Goal: Information Seeking & Learning: Learn about a topic

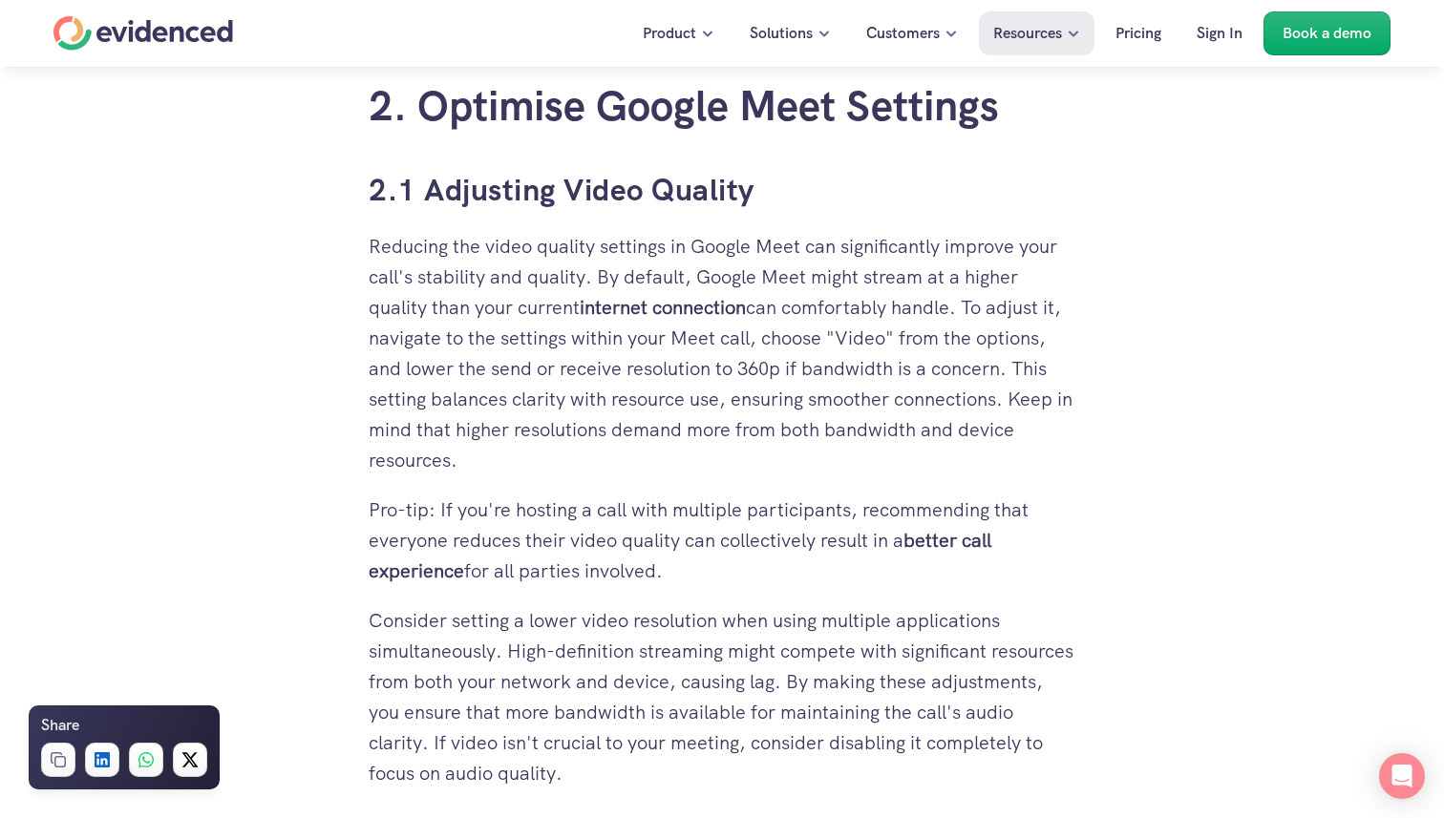
scroll to position [2795, 0]
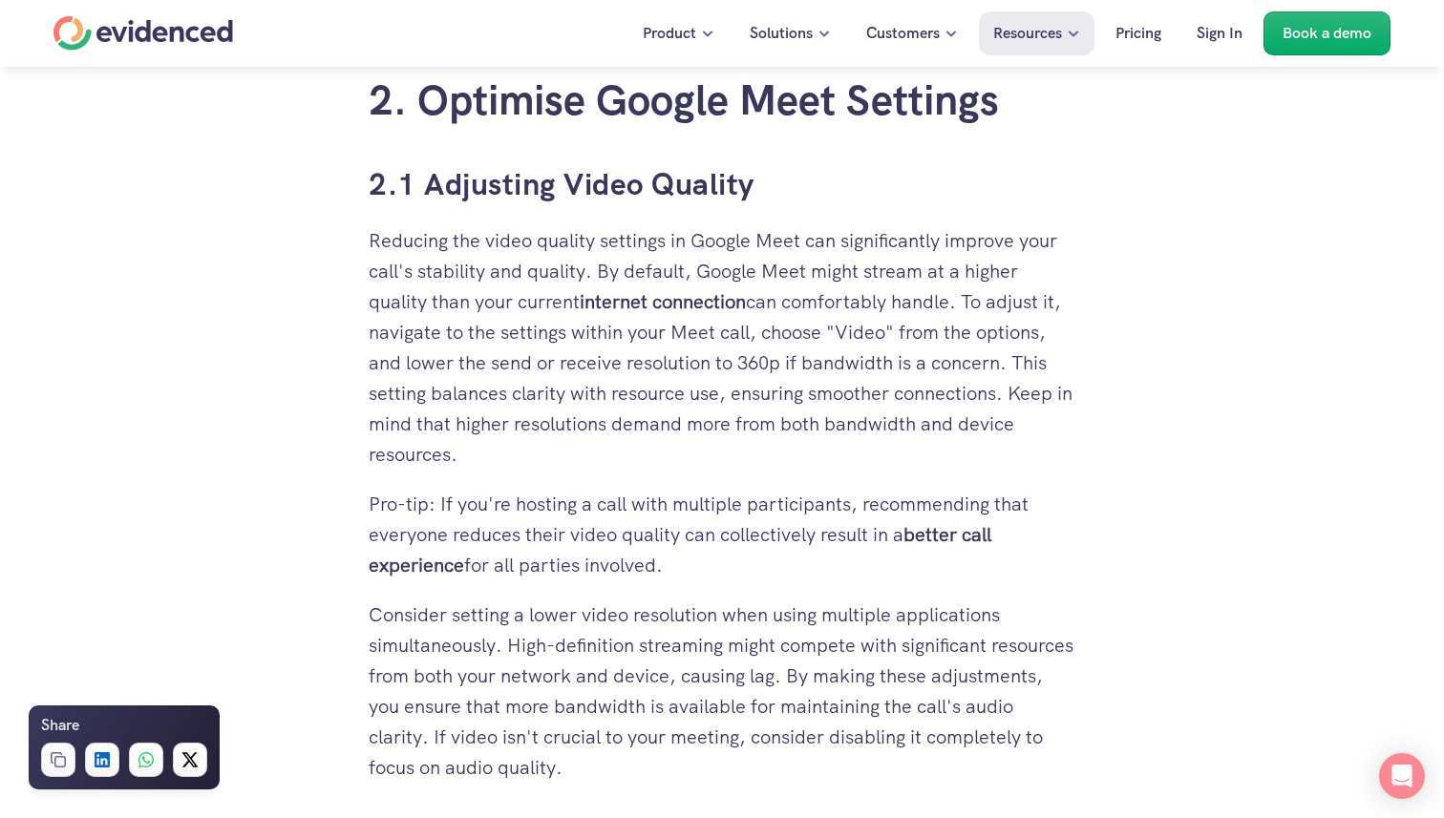
click at [666, 380] on p "Reducing the video quality settings in Google Meet can significantly improve yo…" at bounding box center [722, 347] width 707 height 244
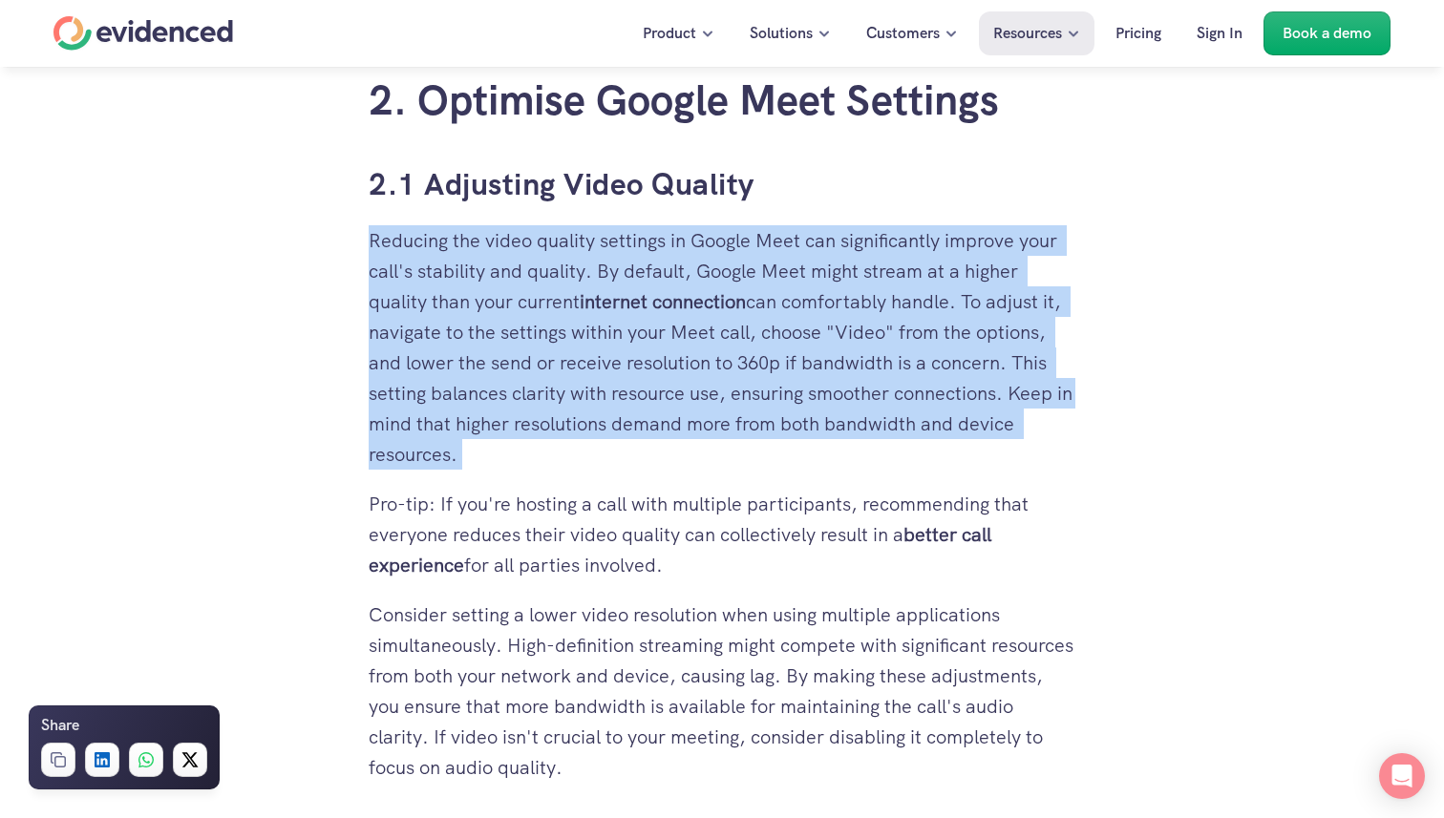
click at [666, 380] on p "Reducing the video quality settings in Google Meet can significantly improve yo…" at bounding box center [722, 347] width 707 height 244
click at [668, 380] on p "Reducing the video quality settings in Google Meet can significantly improve yo…" at bounding box center [722, 347] width 707 height 244
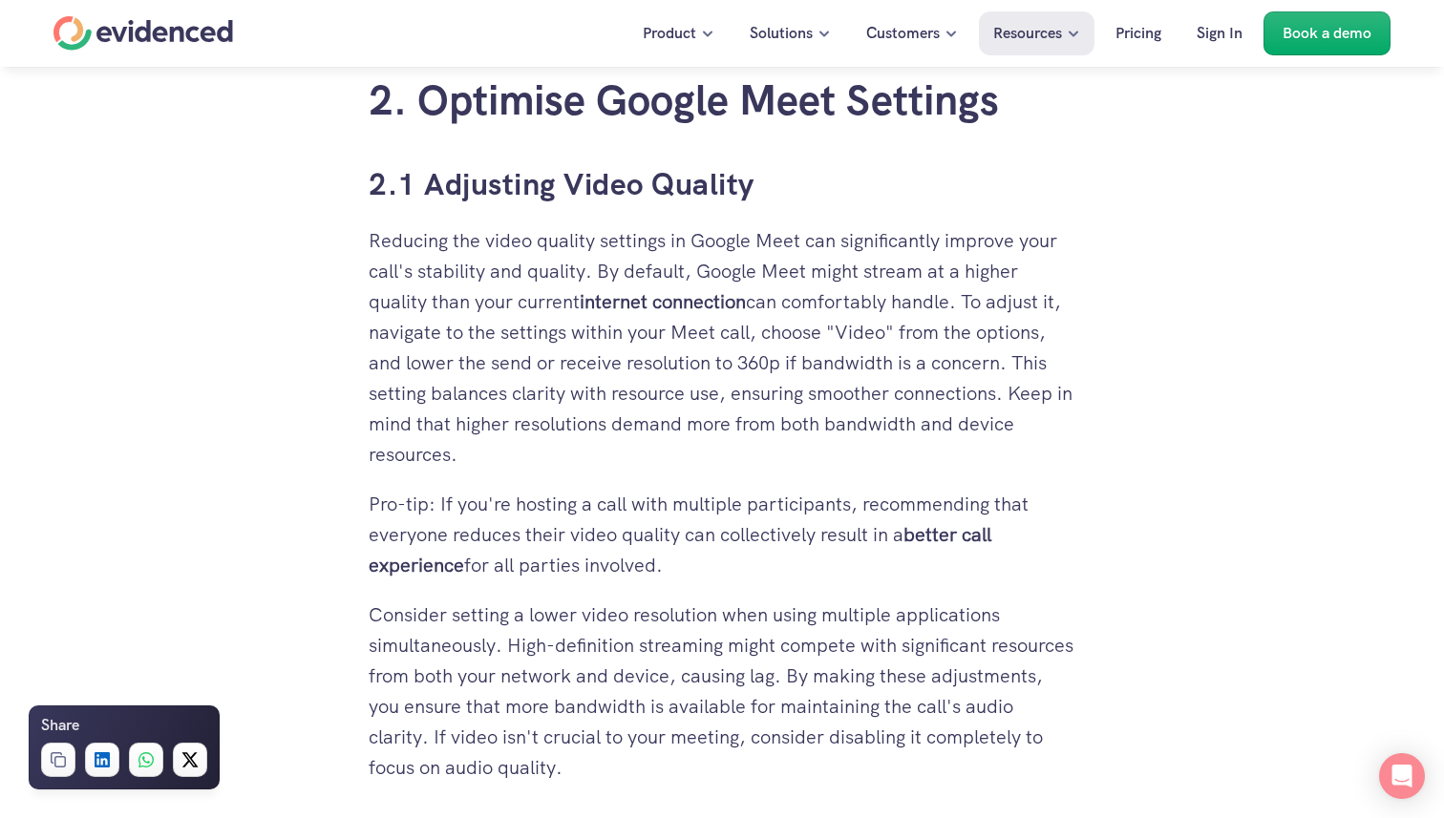
click at [666, 402] on p "Reducing the video quality settings in Google Meet can significantly improve yo…" at bounding box center [722, 347] width 707 height 244
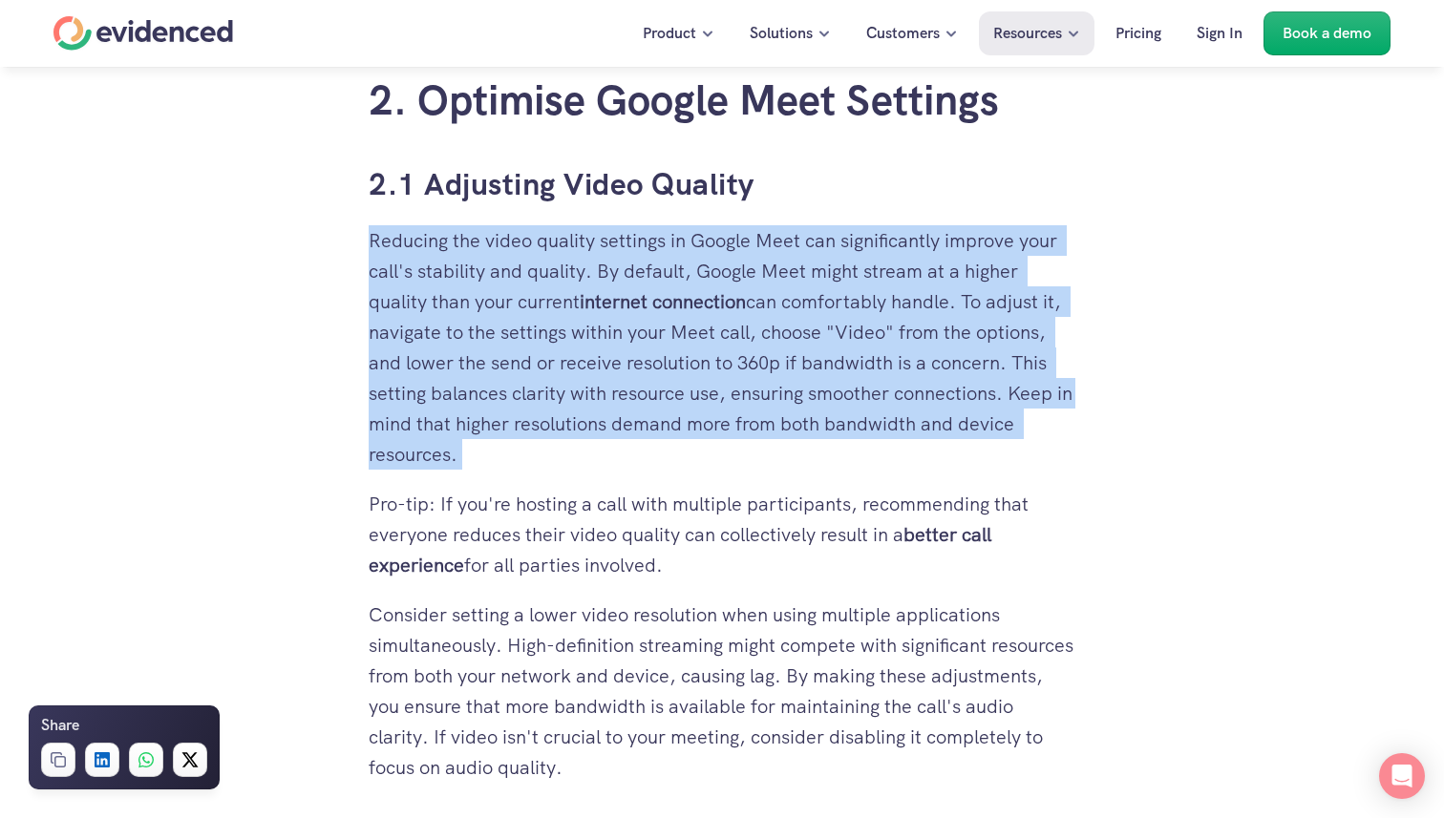
click at [666, 402] on p "Reducing the video quality settings in Google Meet can significantly improve yo…" at bounding box center [722, 347] width 707 height 244
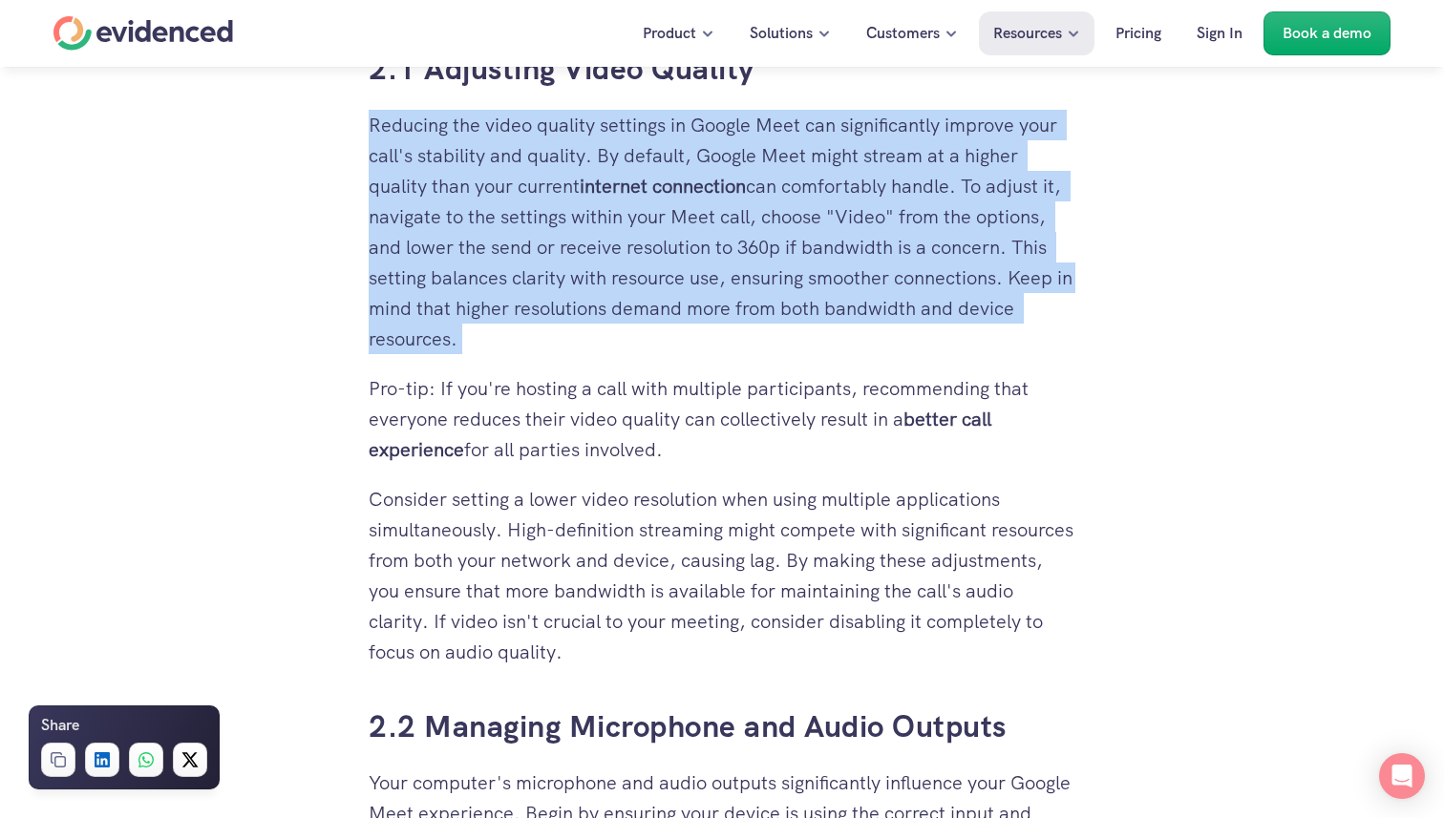
scroll to position [2924, 0]
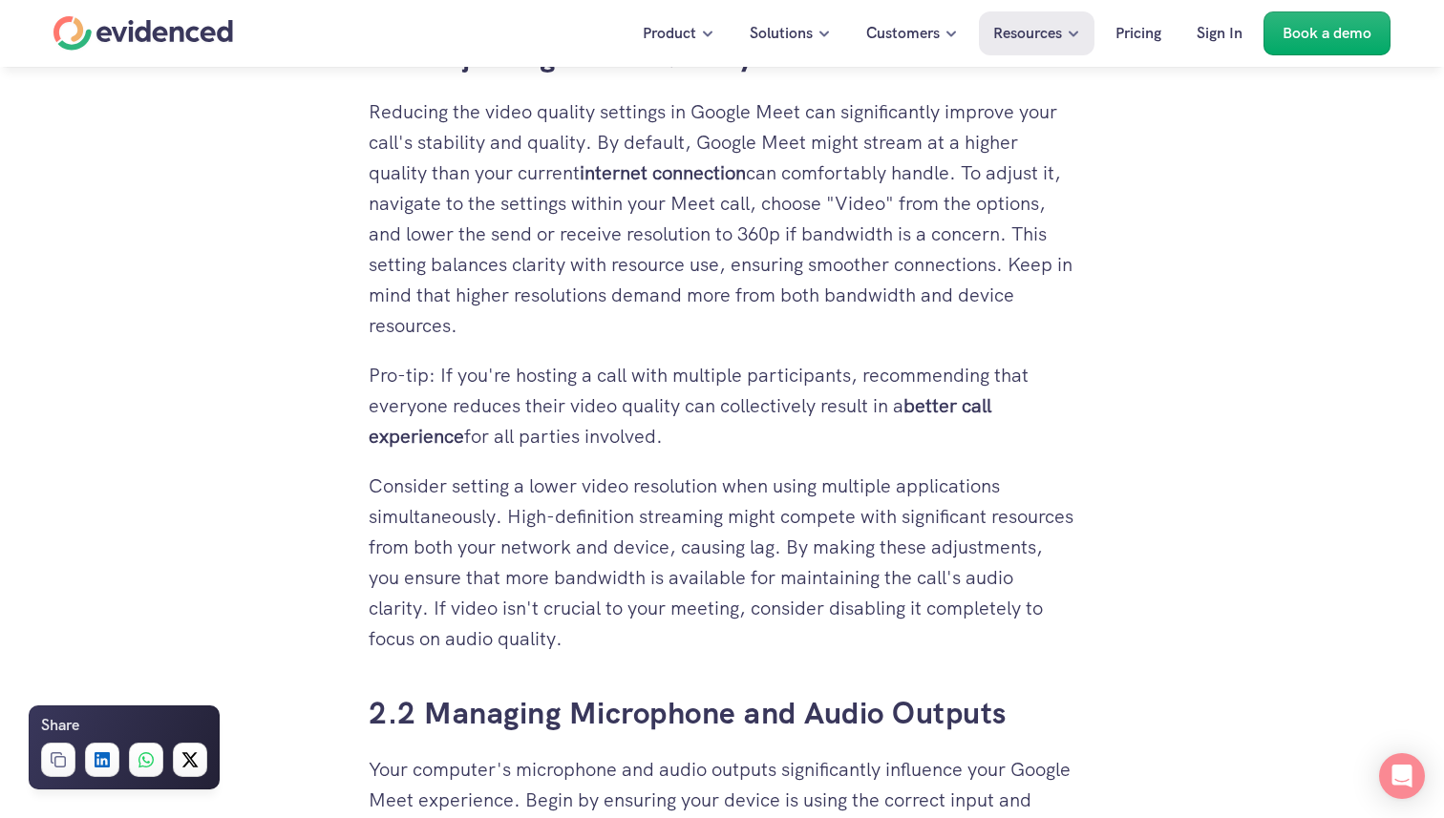
click at [655, 406] on p "Pro-tip: If you're hosting a call with multiple participants, recommending that…" at bounding box center [722, 406] width 707 height 92
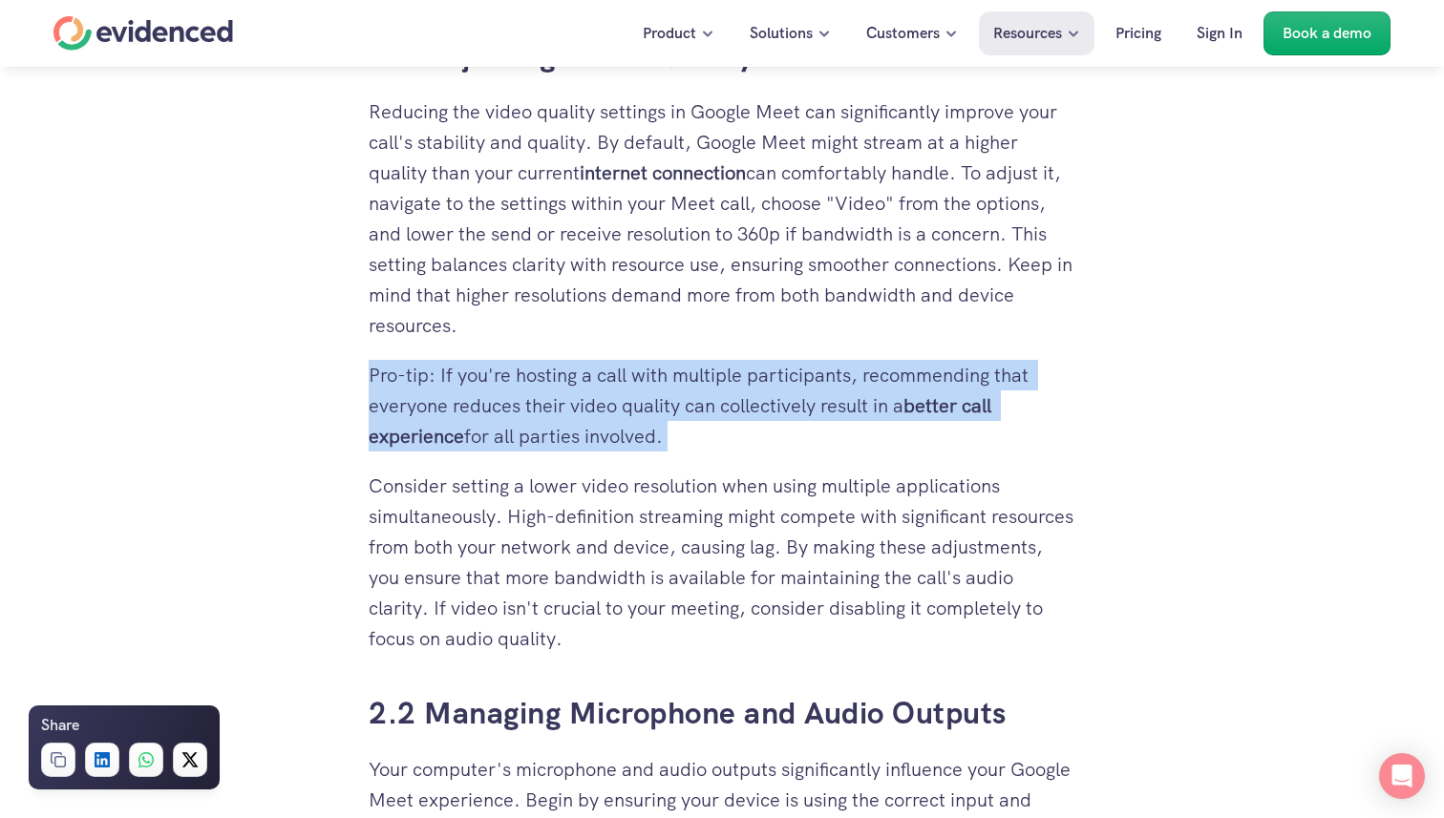
click at [655, 406] on p "Pro-tip: If you're hosting a call with multiple participants, recommending that…" at bounding box center [722, 406] width 707 height 92
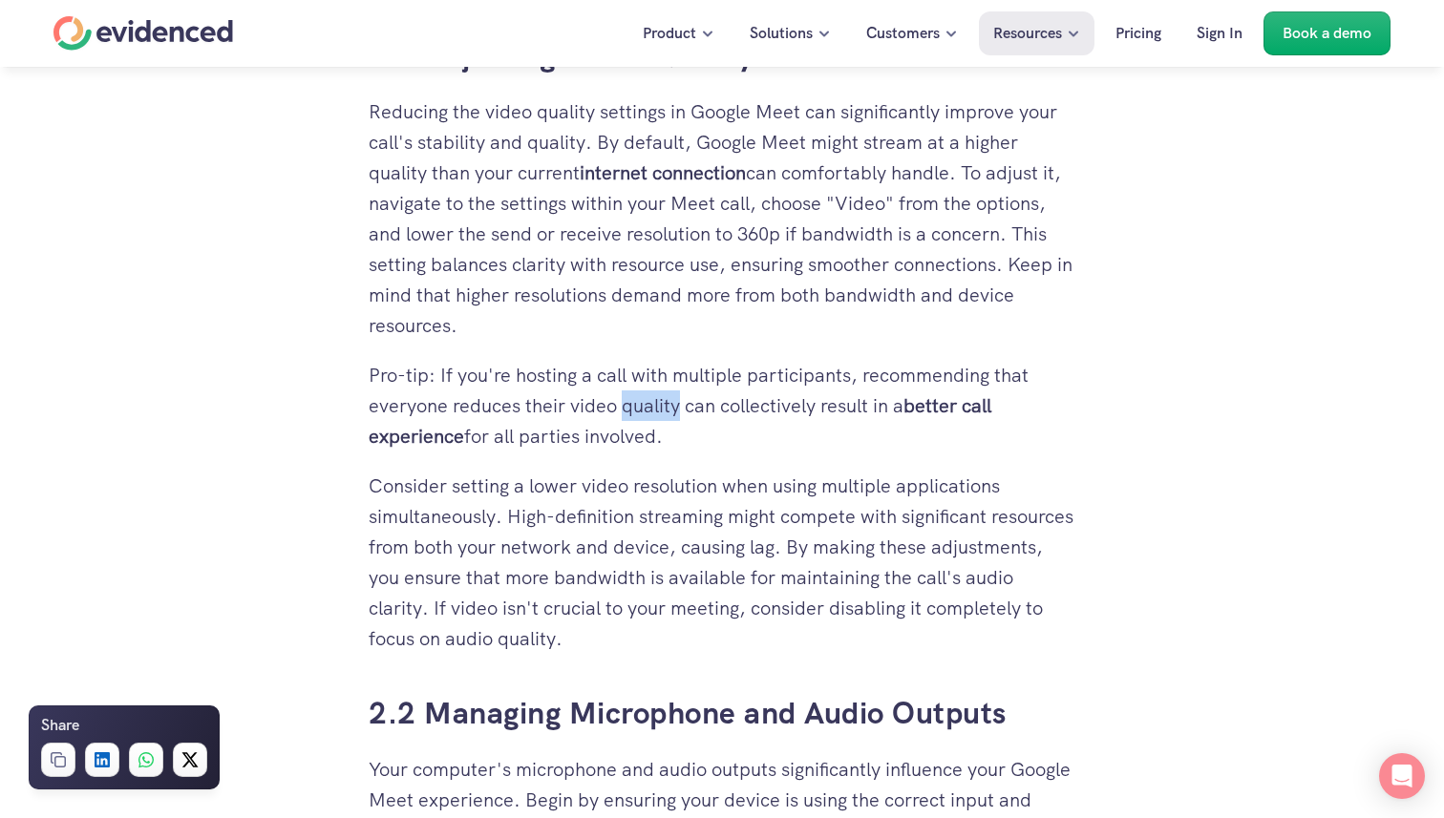
click at [655, 406] on p "Pro-tip: If you're hosting a call with multiple participants, recommending that…" at bounding box center [722, 406] width 707 height 92
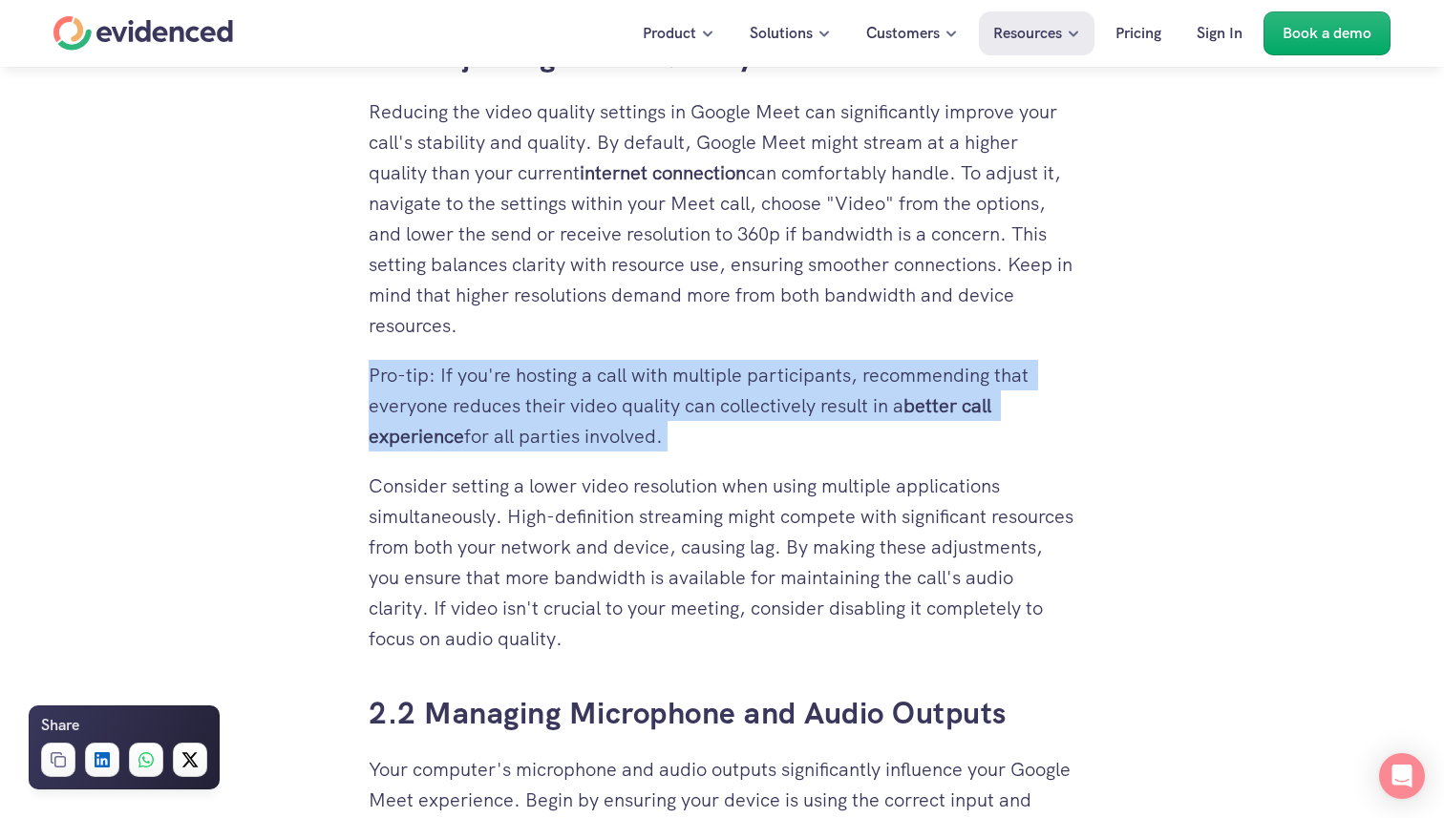
click at [655, 406] on p "Pro-tip: If you're hosting a call with multiple participants, recommending that…" at bounding box center [722, 406] width 707 height 92
click at [683, 436] on p "Pro-tip: If you're hosting a call with multiple participants, recommending that…" at bounding box center [722, 406] width 707 height 92
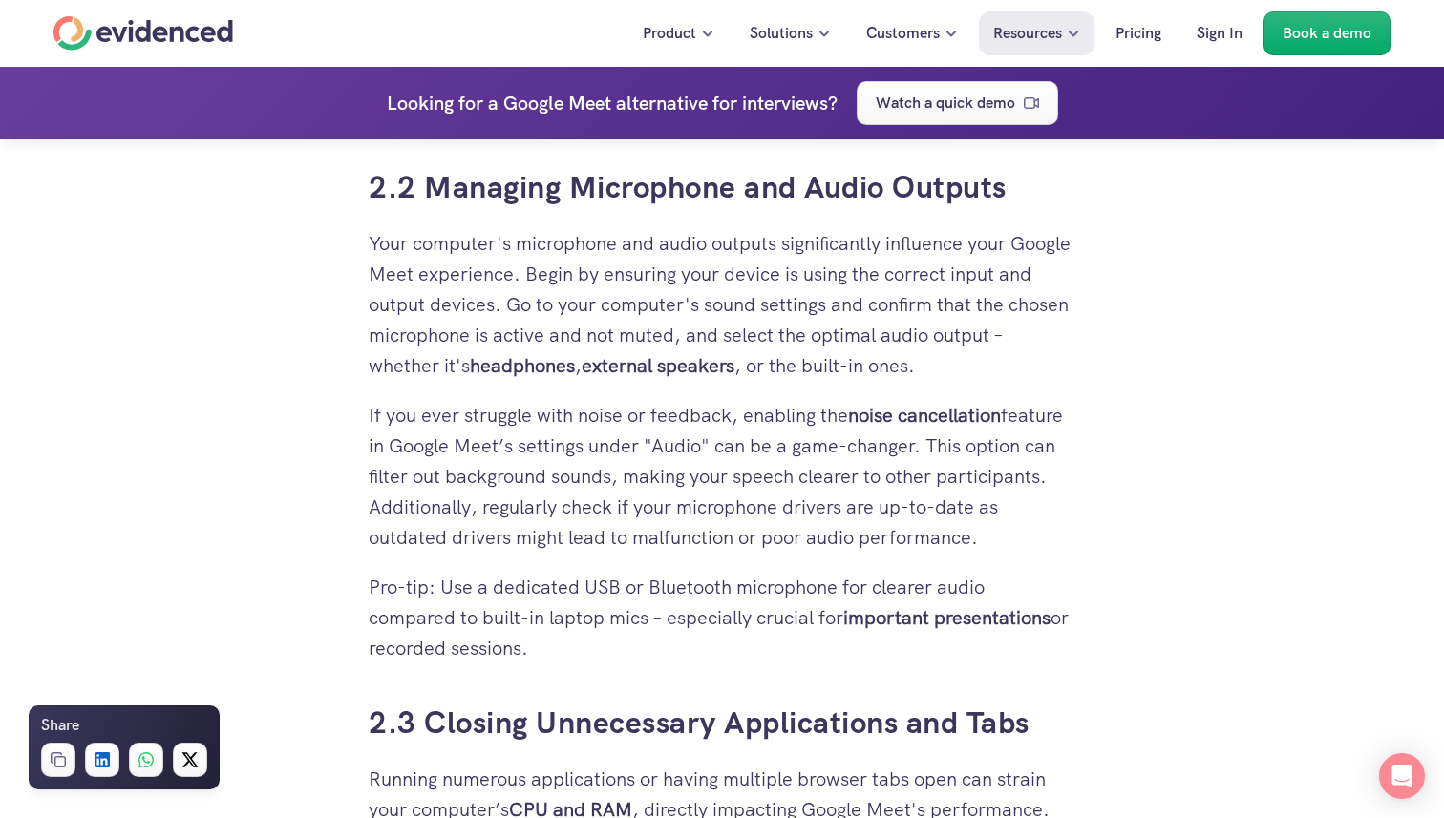
scroll to position [3463, 0]
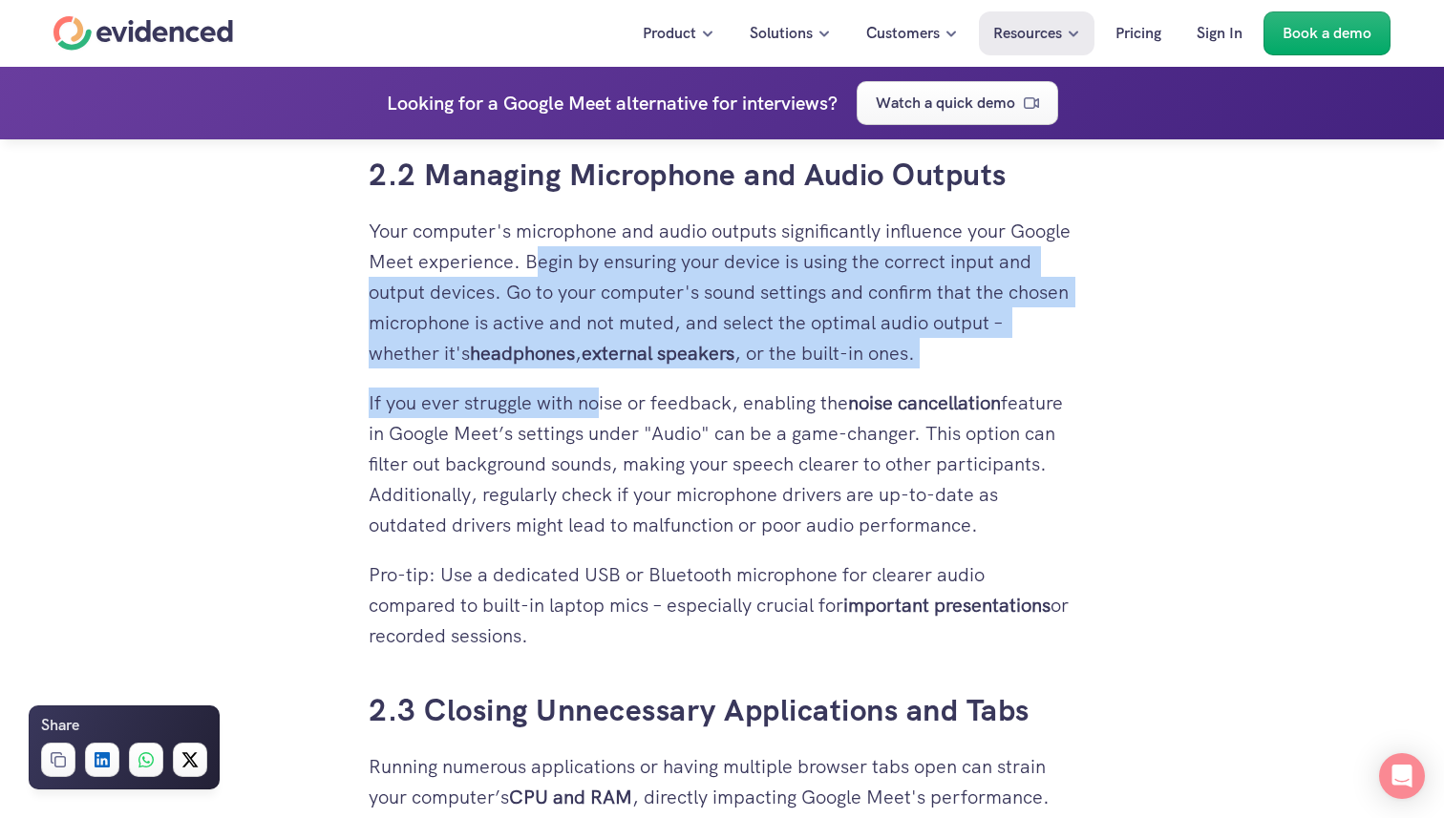
drag, startPoint x: 599, startPoint y: 260, endPoint x: 603, endPoint y: 396, distance: 136.6
click at [603, 396] on div "You’re in an important Google Meet call, hoping to convey your thoughts clearly…" at bounding box center [722, 159] width 707 height 5339
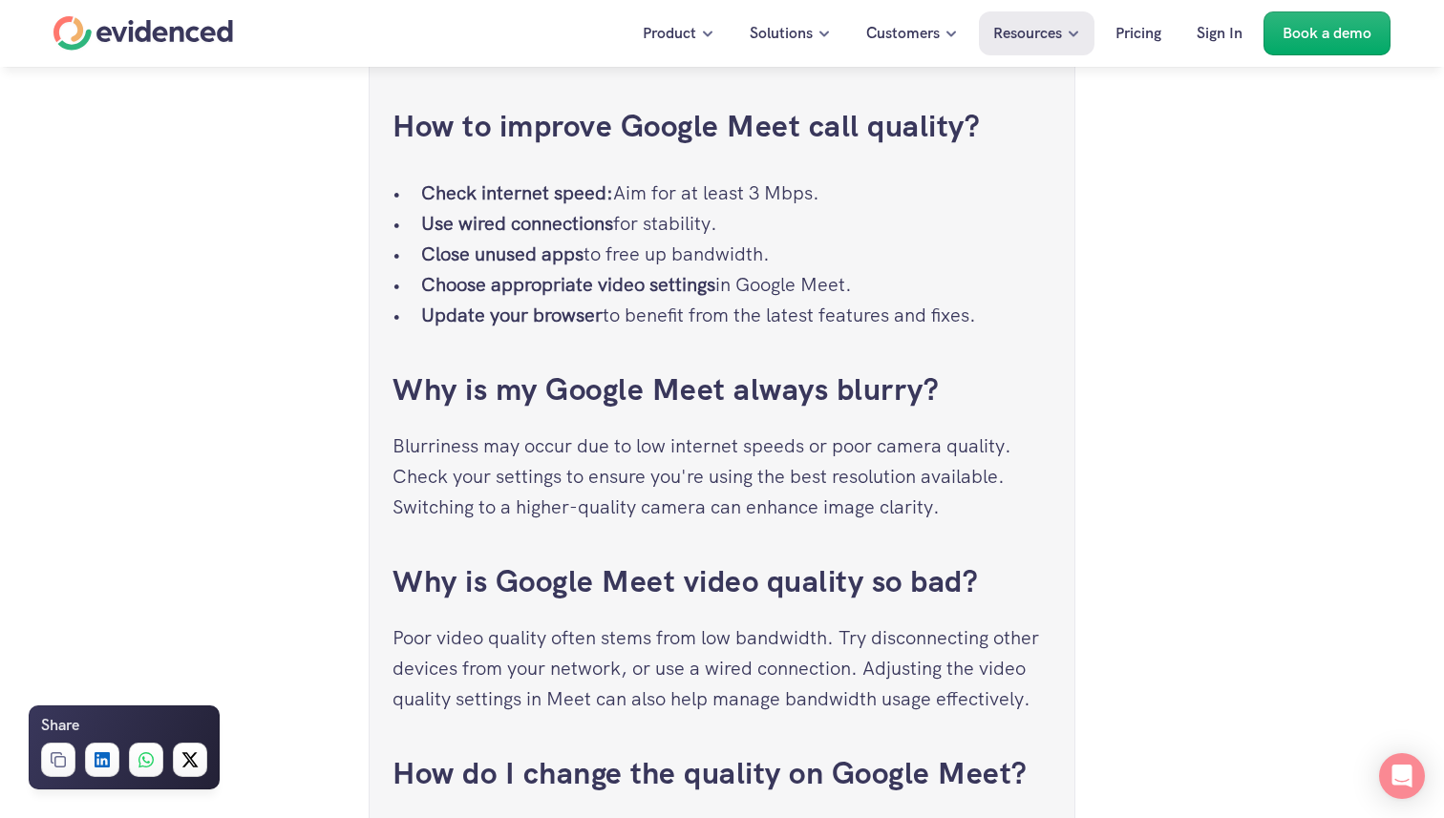
scroll to position [6528, 0]
